Goal: Task Accomplishment & Management: Use online tool/utility

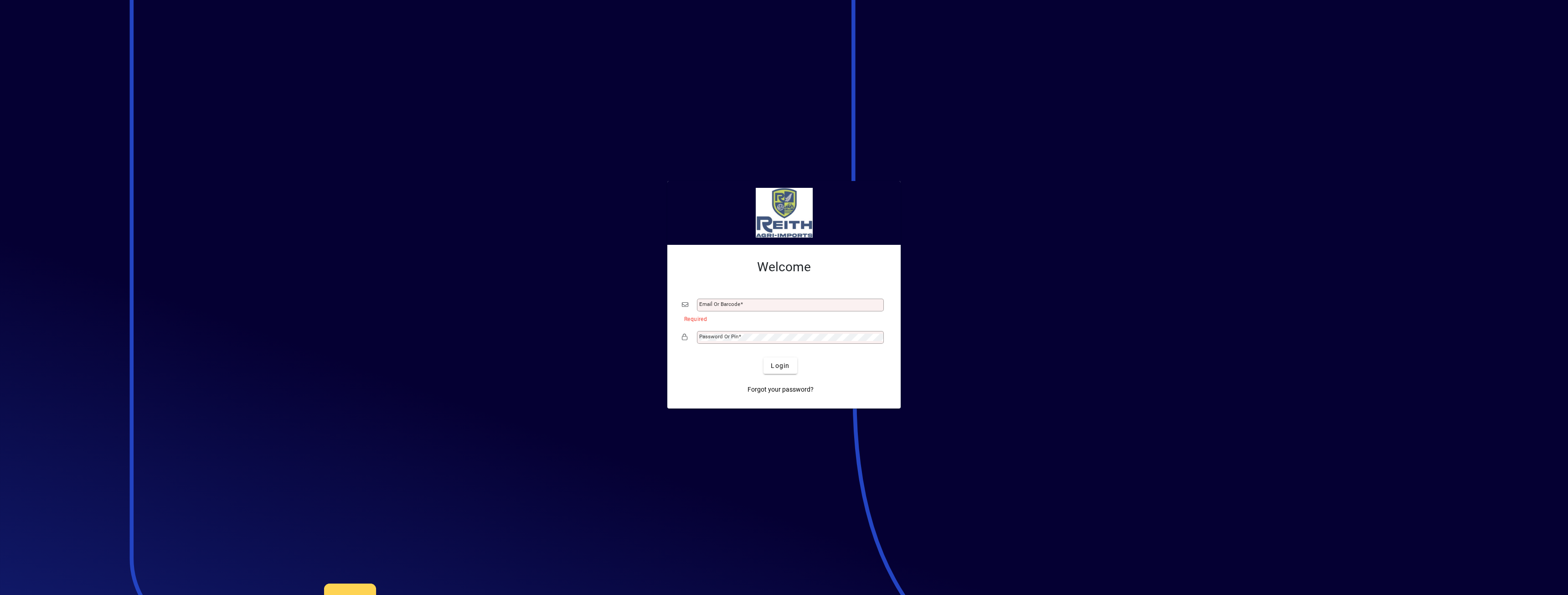
click at [527, 170] on div at bounding box center [784, 297] width 1568 height 595
click at [755, 309] on div "Email or Barcode" at bounding box center [790, 305] width 187 height 13
type input "**********"
click at [763, 357] on button "Login" at bounding box center [780, 365] width 33 height 16
